Goal: Task Accomplishment & Management: Use online tool/utility

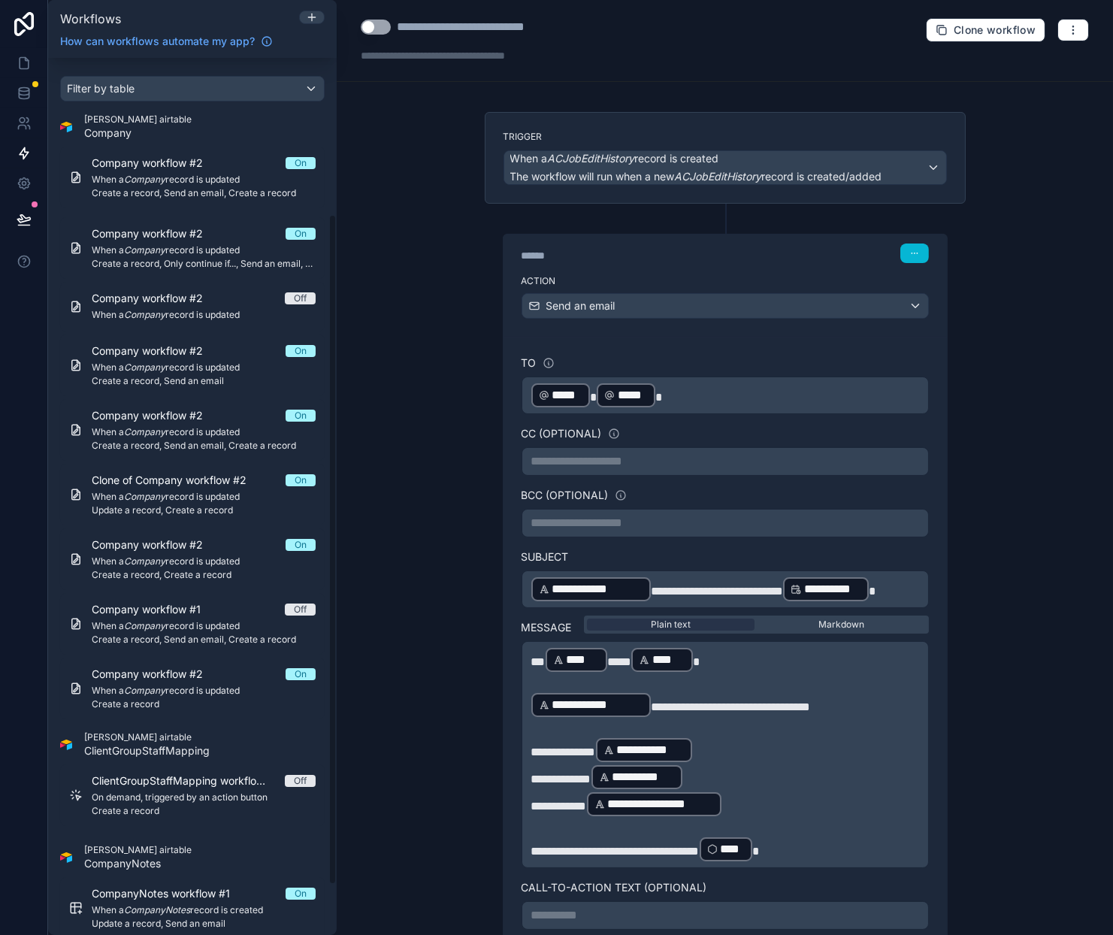
click at [12, 389] on div at bounding box center [24, 467] width 48 height 935
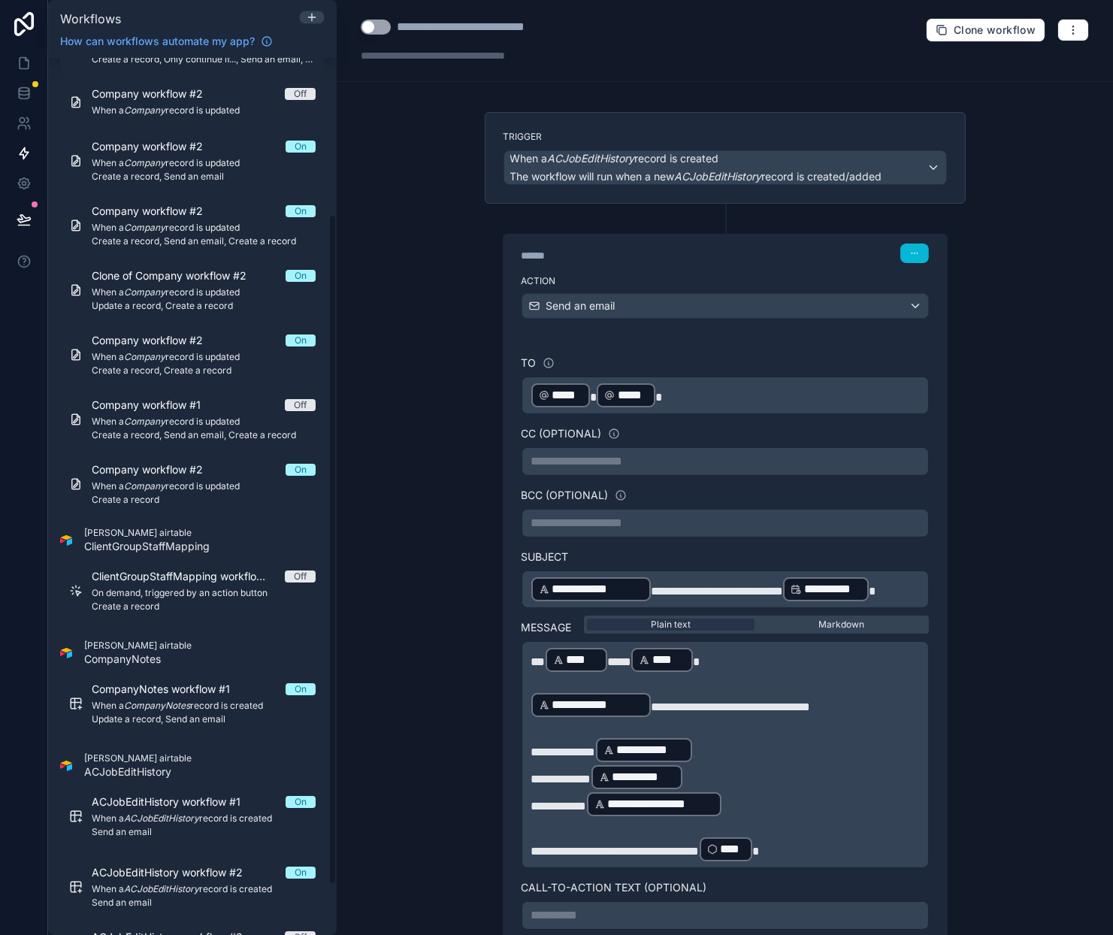
click at [366, 25] on button "Use setting" at bounding box center [376, 27] width 30 height 15
click at [406, 257] on div "**********" at bounding box center [725, 467] width 776 height 935
